Goal: Browse casually: Explore the website without a specific task or goal

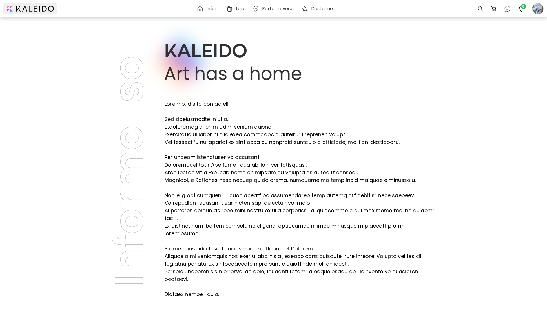
click at [32, 8] on div at bounding box center [30, 8] width 54 height 11
click at [32, 11] on div at bounding box center [30, 8] width 54 height 11
click at [210, 8] on h6 "Início" at bounding box center [212, 8] width 12 height 5
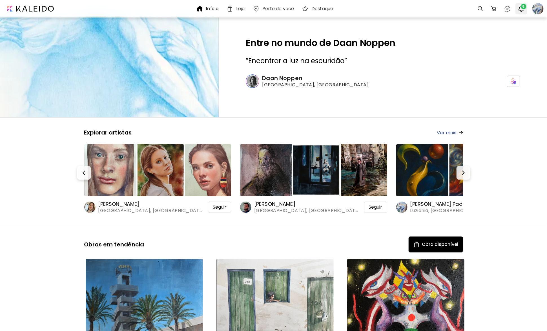
click at [521, 8] on img "button" at bounding box center [521, 8] width 7 height 7
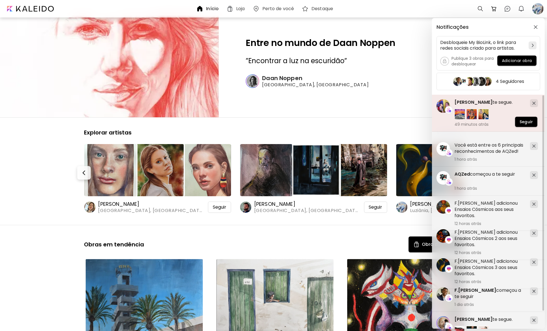
click at [493, 101] on span "[PERSON_NAME]" at bounding box center [474, 102] width 38 height 6
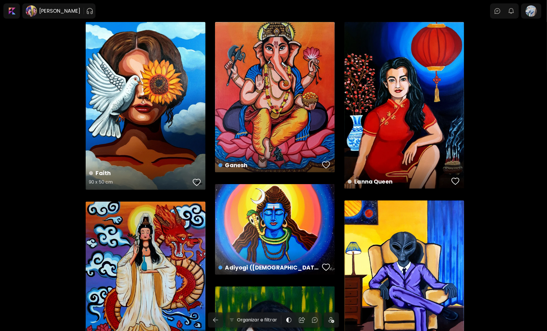
click at [198, 183] on div "button" at bounding box center [197, 182] width 8 height 8
click at [324, 161] on div "button" at bounding box center [326, 165] width 8 height 8
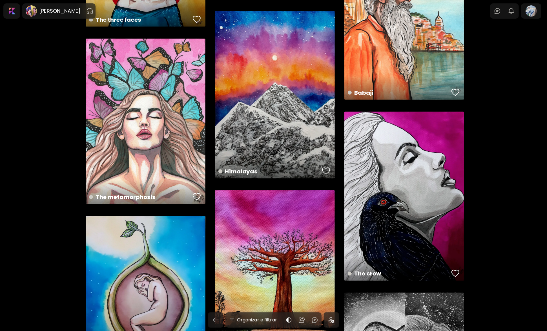
scroll to position [677, 0]
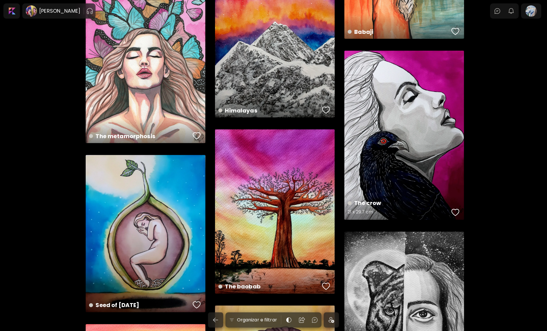
click at [455, 214] on div "button" at bounding box center [456, 212] width 8 height 8
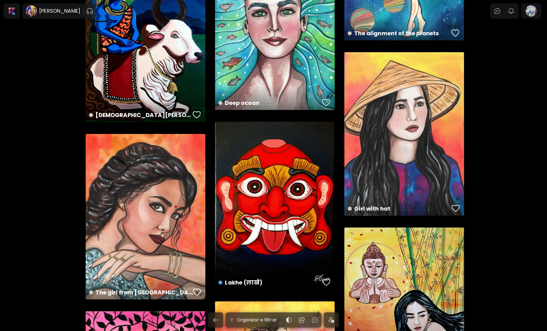
scroll to position [1409, 0]
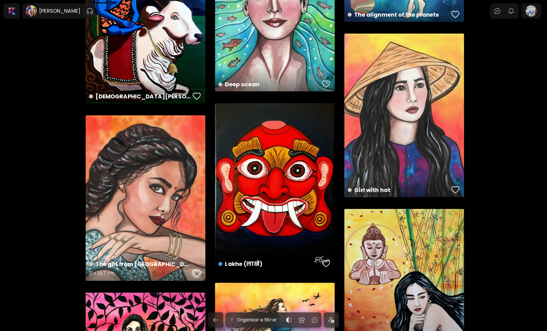
click at [196, 272] on div "button" at bounding box center [197, 273] width 8 height 8
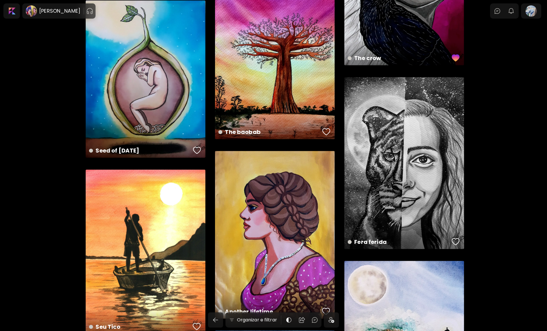
scroll to position [761, 0]
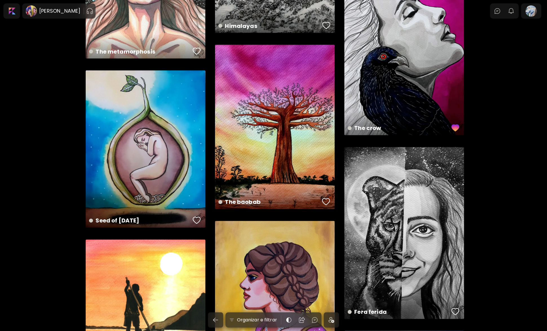
click at [14, 11] on div at bounding box center [12, 11] width 14 height 13
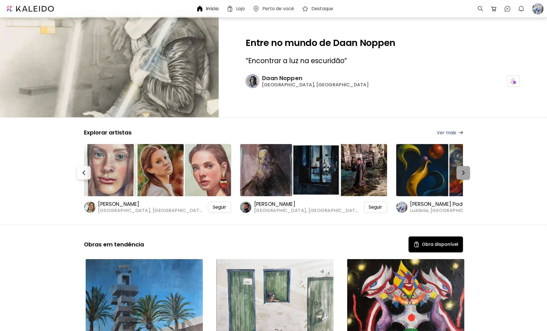
click at [463, 173] on img "button" at bounding box center [463, 172] width 7 height 7
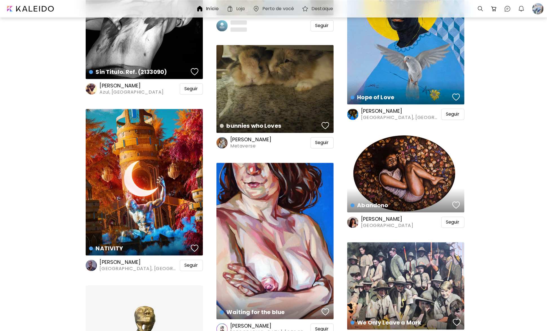
scroll to position [846, 0]
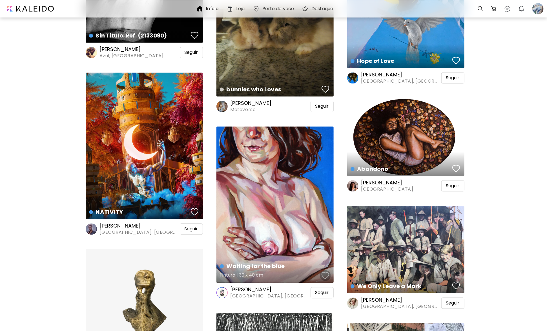
click at [325, 273] on div "button" at bounding box center [326, 275] width 8 height 8
click at [321, 291] on span "Seguir" at bounding box center [322, 293] width 14 height 6
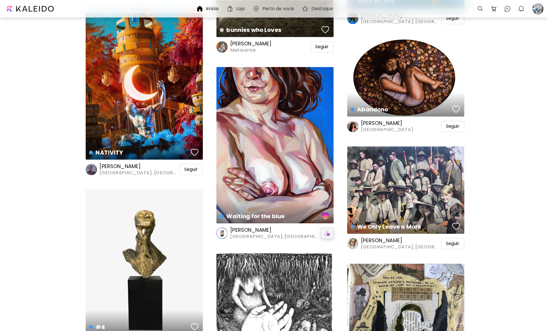
scroll to position [958, 0]
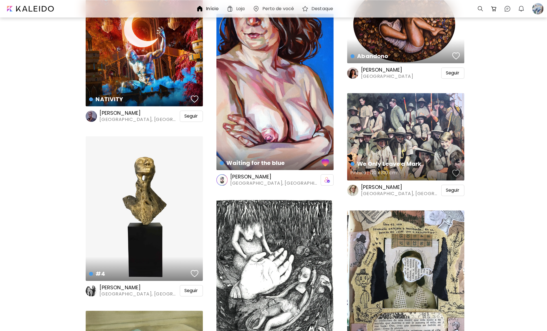
click at [455, 174] on div "button" at bounding box center [456, 173] width 8 height 8
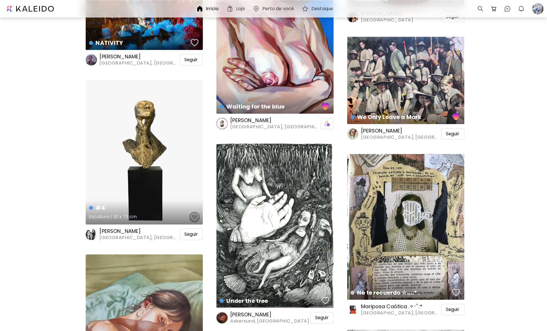
click at [194, 215] on div "button" at bounding box center [195, 217] width 8 height 8
click at [192, 234] on span "Seguir" at bounding box center [192, 234] width 14 height 6
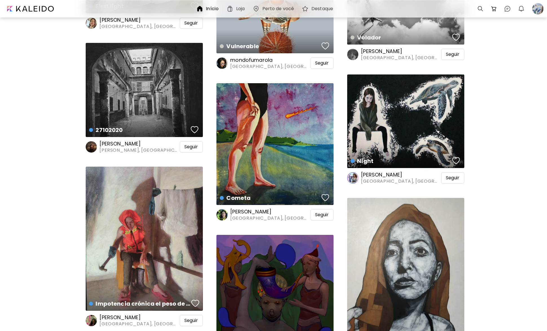
scroll to position [1438, 0]
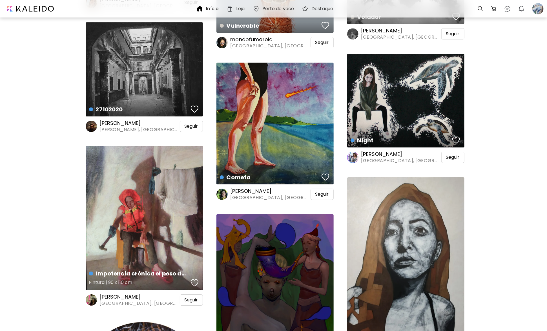
click at [195, 284] on div "button" at bounding box center [195, 283] width 8 height 8
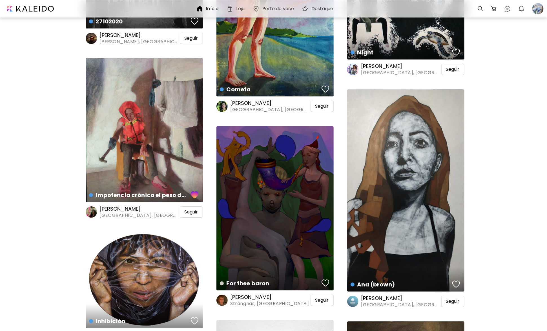
scroll to position [1550, 0]
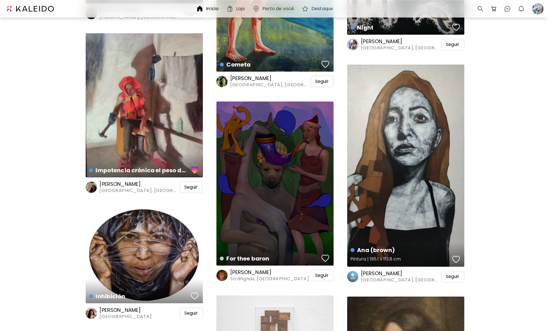
click at [456, 258] on div "button" at bounding box center [456, 259] width 8 height 8
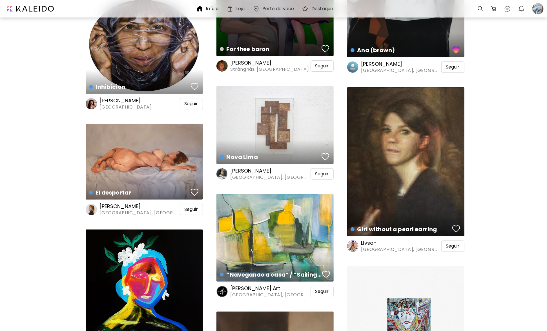
scroll to position [1776, 0]
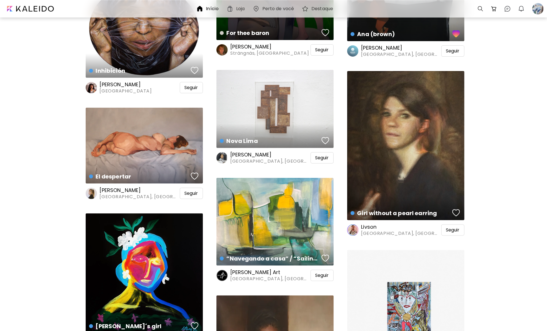
click at [525, 227] on div "Entre no mundo de Daan Noppen ” Encontrar a luz na escuridão ” Daan Noppen [GEO…" at bounding box center [273, 46] width 547 height 3612
click at [193, 174] on div "button" at bounding box center [195, 176] width 8 height 8
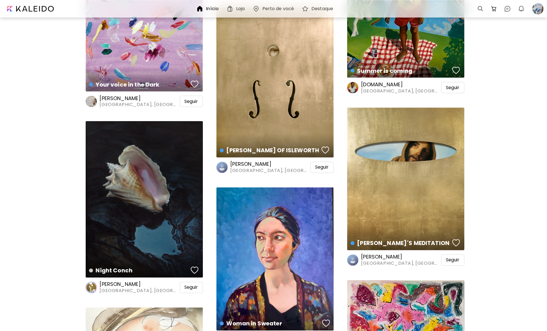
scroll to position [2396, 0]
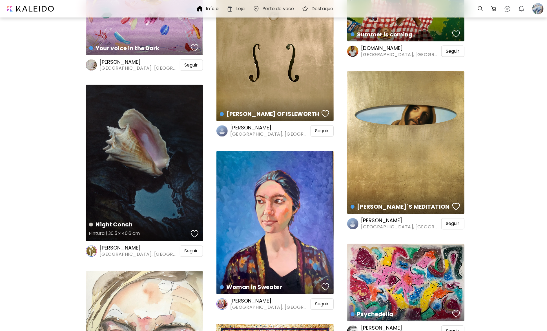
click at [195, 235] on div "button" at bounding box center [195, 234] width 8 height 8
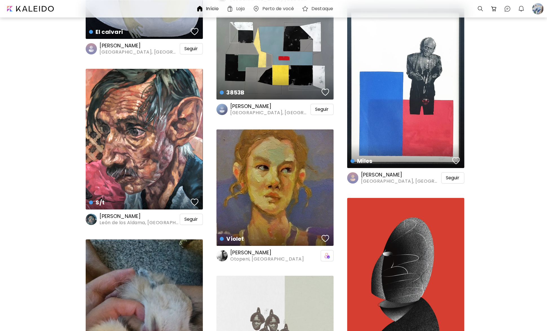
scroll to position [3129, 0]
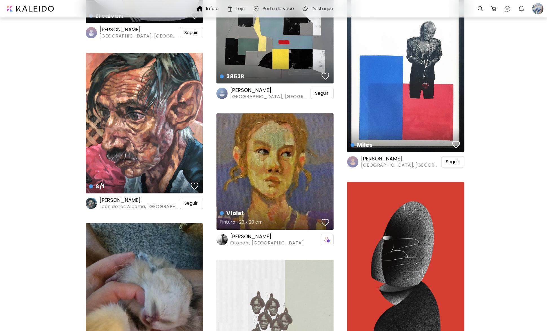
click at [326, 220] on div "button" at bounding box center [326, 222] width 8 height 8
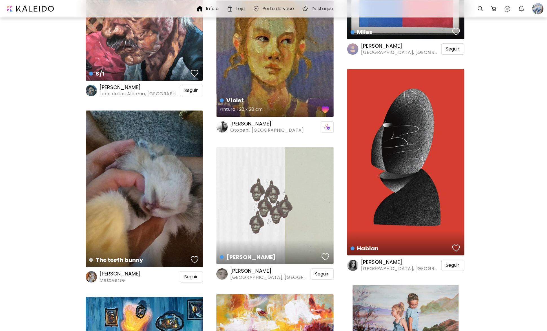
click at [284, 92] on div "Violet Pintura | 20 x 20 cm" at bounding box center [275, 105] width 120 height 26
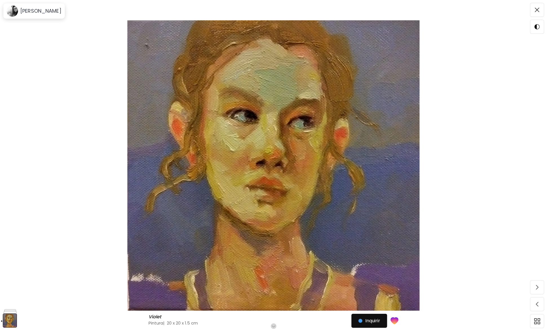
click at [273, 328] on button "button" at bounding box center [274, 326] width 6 height 6
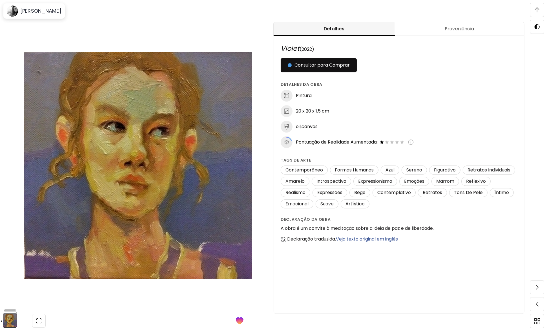
scroll to position [296, 0]
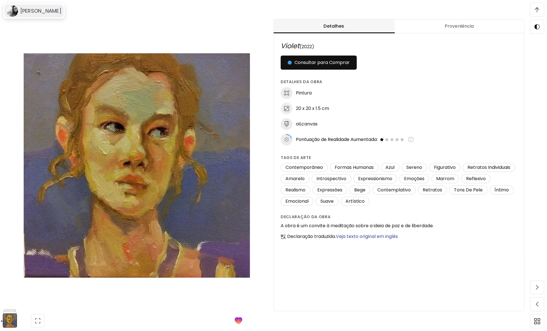
click at [31, 10] on h6 "[PERSON_NAME]" at bounding box center [40, 11] width 41 height 7
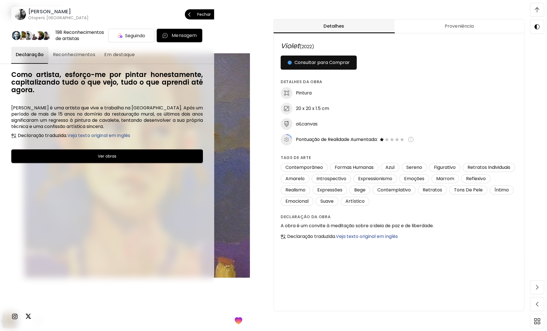
click at [200, 15] on p "Fechar" at bounding box center [204, 14] width 14 height 4
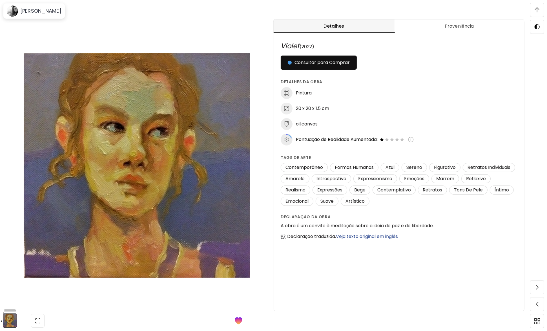
click at [539, 10] on img at bounding box center [537, 9] width 5 height 5
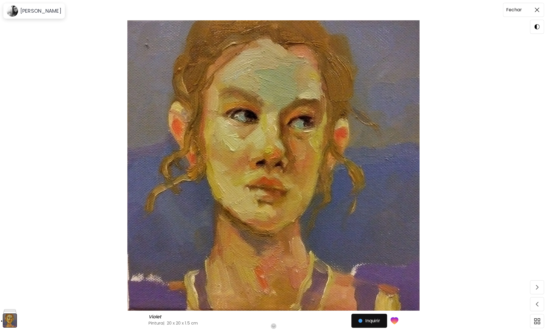
click at [539, 9] on img at bounding box center [537, 10] width 5 height 5
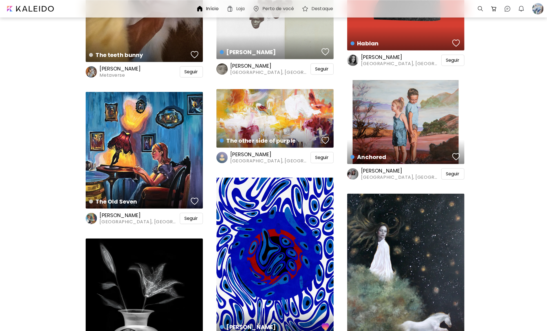
scroll to position [3467, 0]
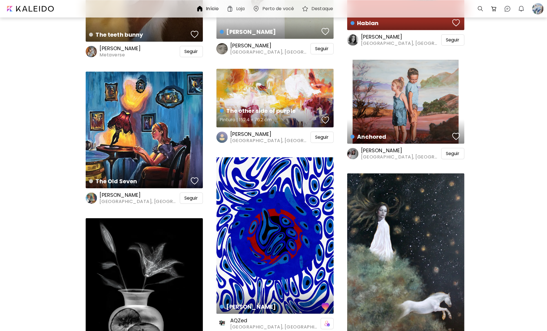
click at [268, 102] on div "The other side of purple Pintura | 152.4 x 76.2 cm" at bounding box center [275, 115] width 120 height 26
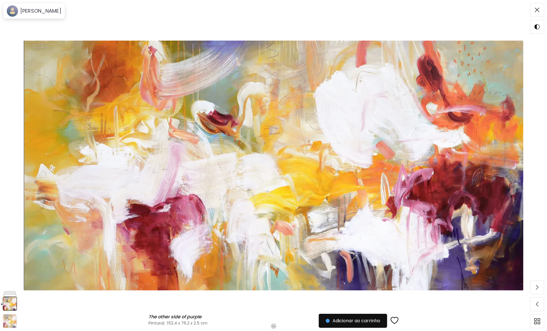
click at [269, 324] on h6 "Role para mais" at bounding box center [273, 326] width 29 height 5
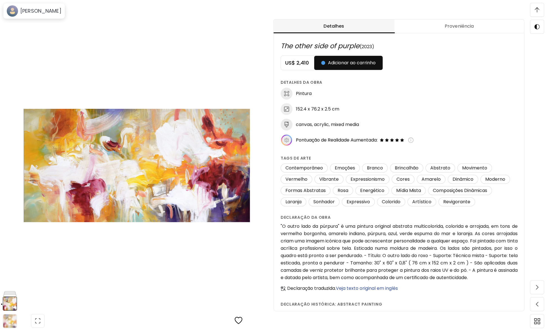
click at [41, 36] on img at bounding box center [137, 165] width 226 height 290
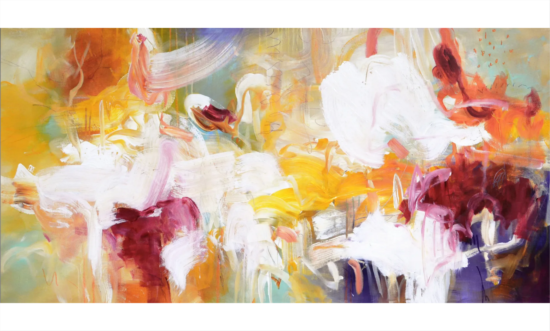
click at [189, 76] on img at bounding box center [275, 165] width 550 height 275
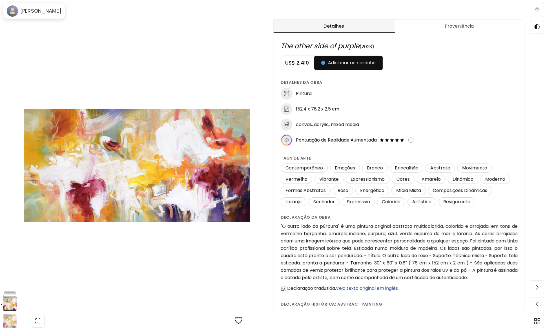
click at [540, 9] on span at bounding box center [537, 10] width 12 height 12
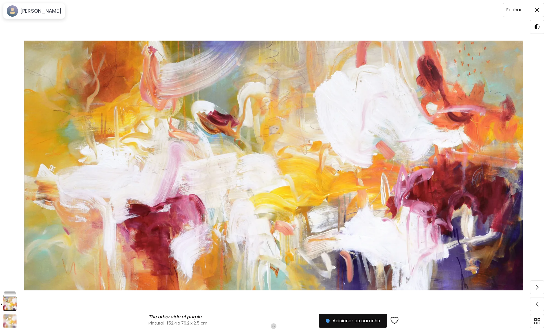
click at [540, 9] on span at bounding box center [537, 10] width 12 height 12
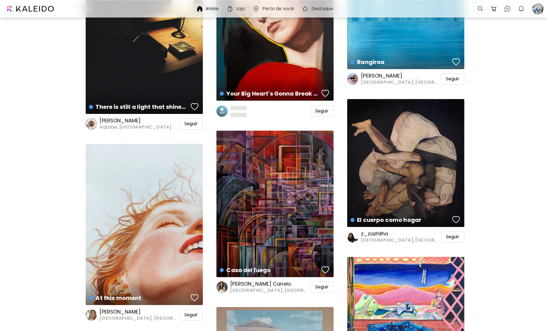
scroll to position [6229, 0]
